Goal: Information Seeking & Learning: Check status

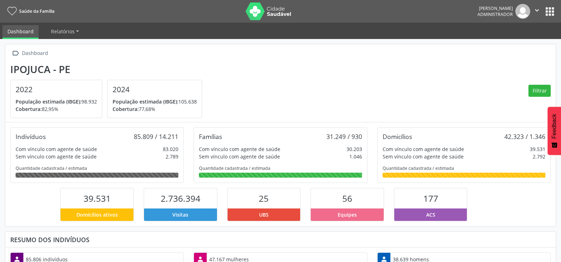
scroll to position [117, 184]
click at [547, 15] on button "apps" at bounding box center [550, 11] width 12 height 12
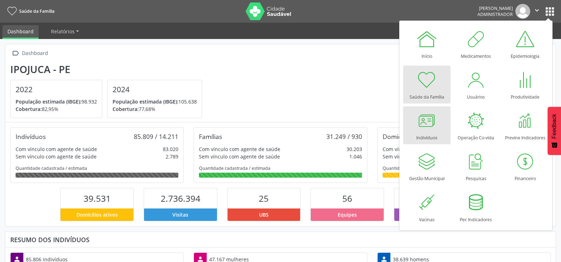
click at [420, 122] on div at bounding box center [426, 120] width 21 height 21
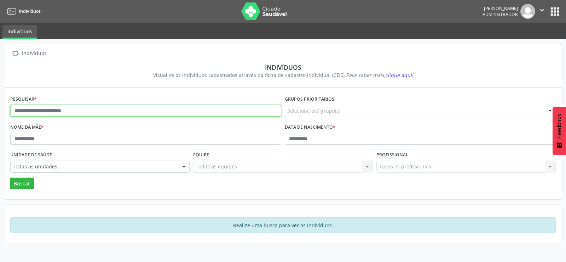
click at [91, 110] on input "text" at bounding box center [145, 111] width 271 height 12
type input "**********"
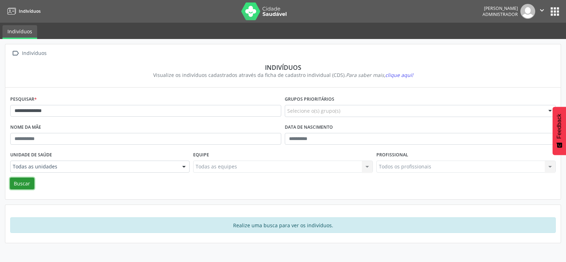
click at [29, 179] on button "Buscar" at bounding box center [22, 183] width 24 height 12
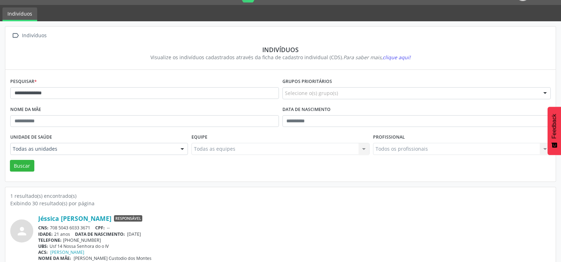
scroll to position [27, 0]
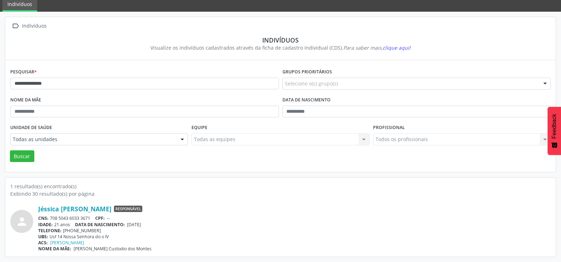
click at [121, 204] on div "person Jéssica Rayanne Montes dos Santos Responsável CNS: 708 5043 6033 3671 CP…" at bounding box center [280, 224] width 540 height 54
click at [111, 207] on link "Jéssica Rayanne Montes dos Santos" at bounding box center [74, 209] width 73 height 8
click at [111, 209] on link "Jéssica Rayanne Montes dos Santos" at bounding box center [74, 209] width 73 height 8
click at [14, 154] on button "Buscar" at bounding box center [22, 156] width 24 height 12
click at [107, 211] on link "Jéssica Rayanne Montes dos Santos" at bounding box center [74, 209] width 73 height 8
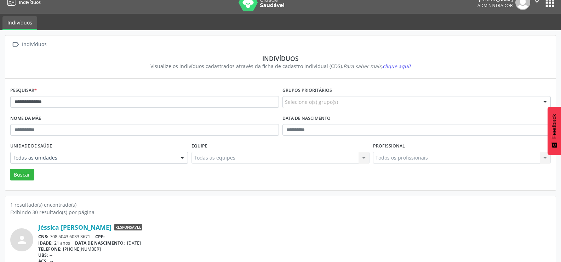
scroll to position [0, 0]
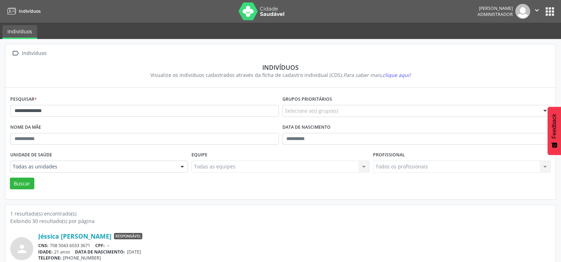
click at [541, 13] on button "" at bounding box center [536, 11] width 13 height 15
click at [501, 40] on link "Sair" at bounding box center [518, 43] width 49 height 10
